Goal: Check status: Check status

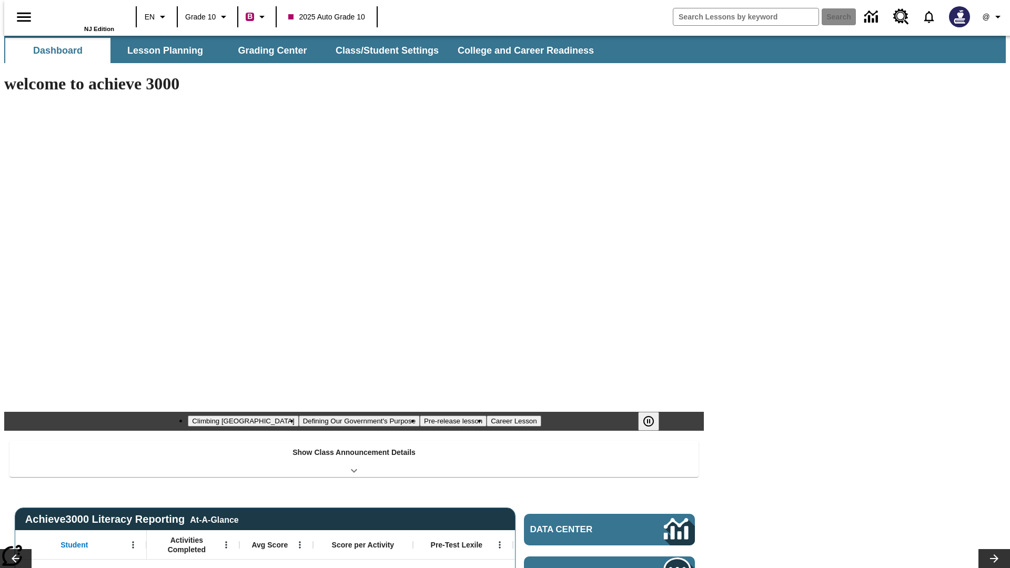
type input "-1"
click at [268, 50] on button "Grading Center" at bounding box center [272, 50] width 105 height 25
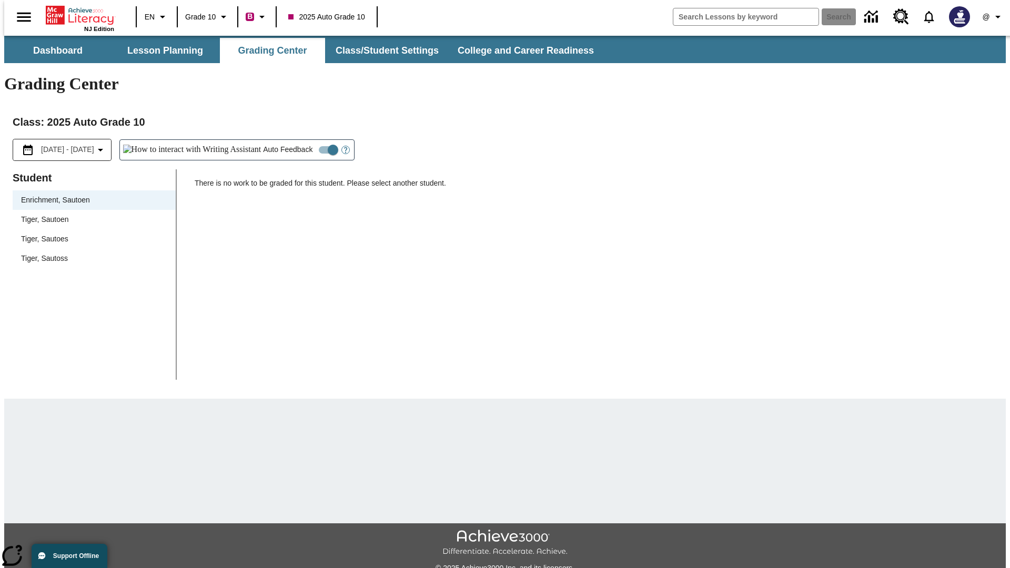
click at [90, 214] on span "Tiger, Sautoen" at bounding box center [94, 219] width 146 height 11
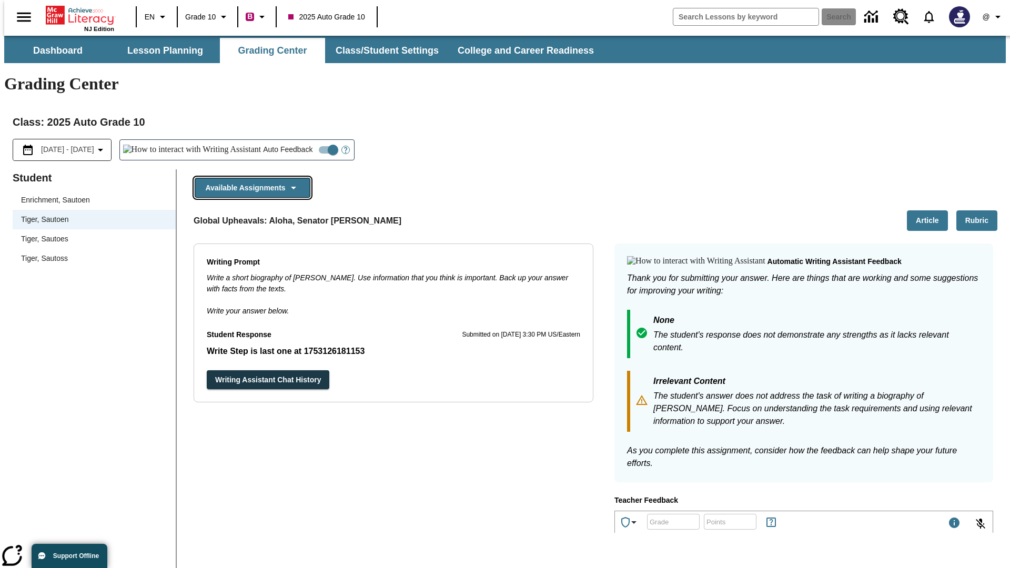
click at [249, 178] on button "Available Assignments" at bounding box center [253, 188] width 116 height 21
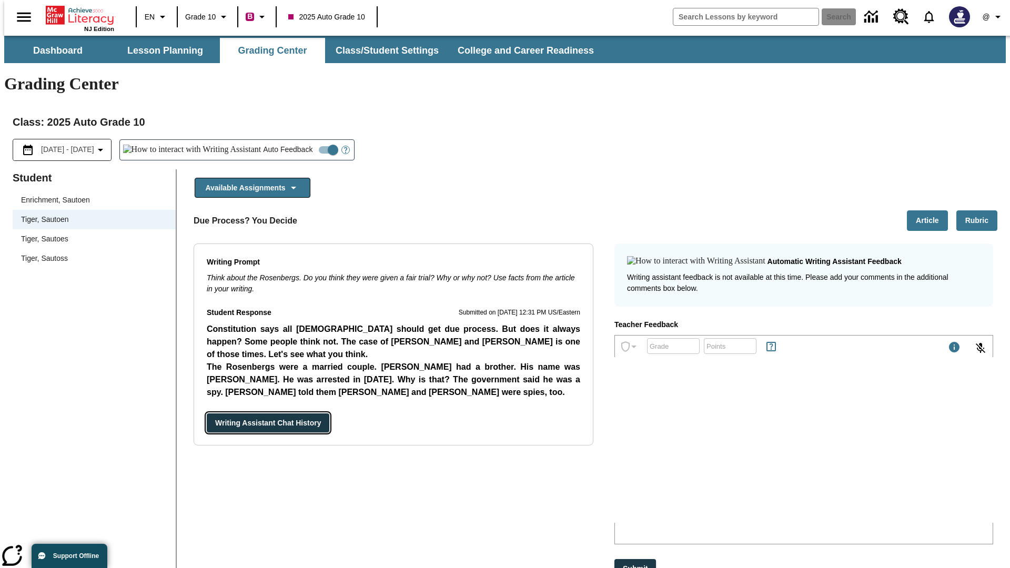
click at [207, 413] on button "Writing Assistant Chat History" at bounding box center [268, 422] width 123 height 19
